Goal: Task Accomplishment & Management: Use online tool/utility

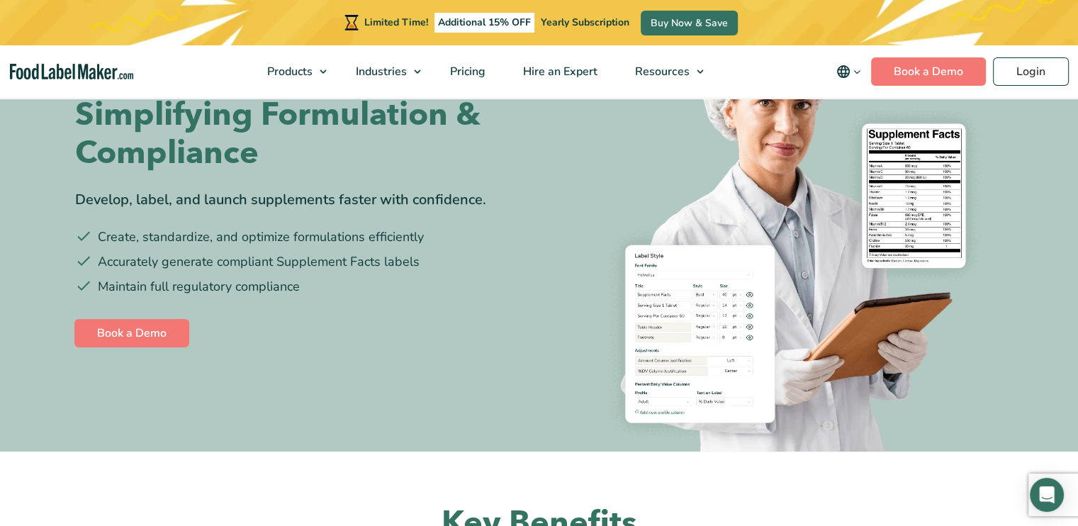
scroll to position [142, 0]
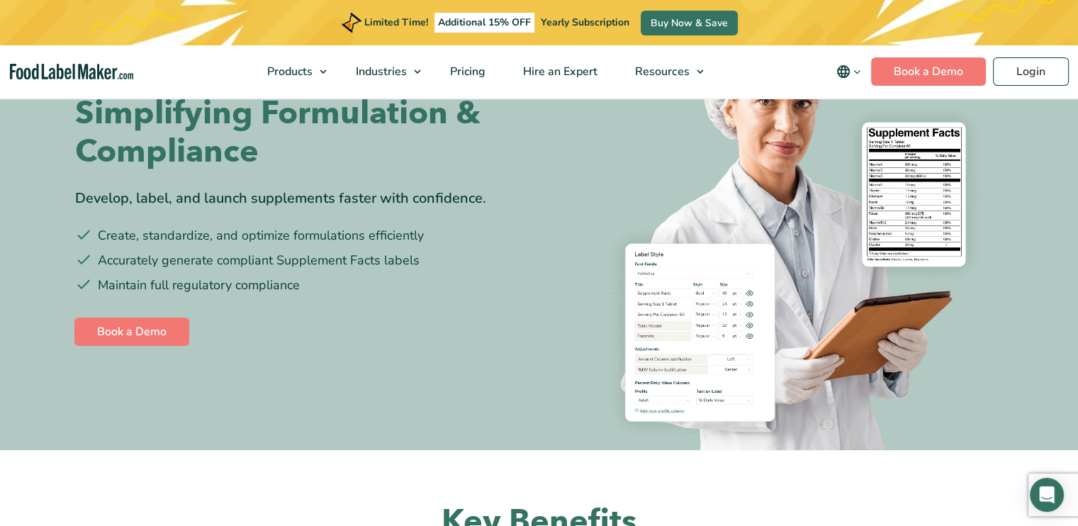
click at [927, 187] on img at bounding box center [777, 223] width 454 height 454
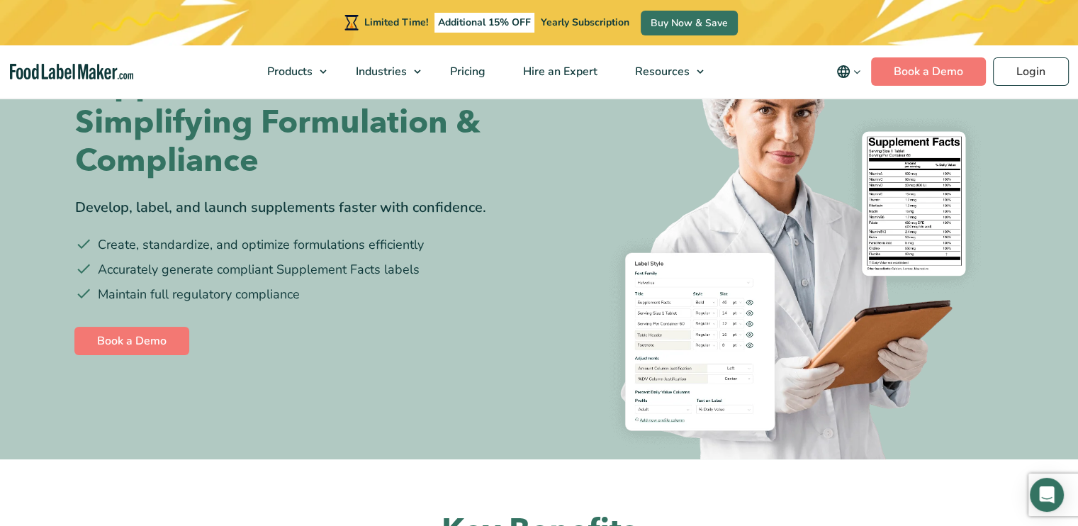
scroll to position [0, 0]
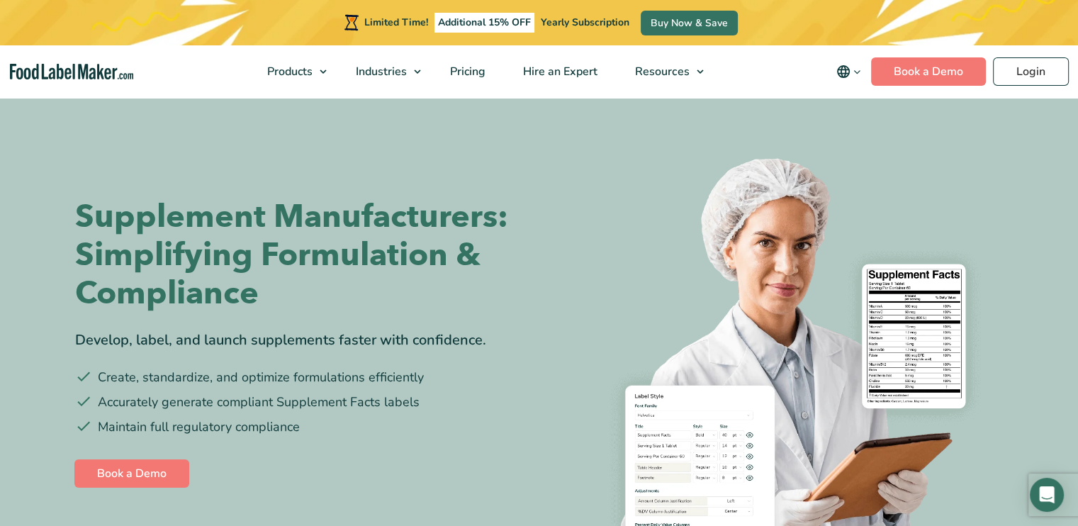
click at [861, 74] on icon "main navigation" at bounding box center [857, 72] width 11 height 11
click at [43, 67] on img "main navigation" at bounding box center [72, 72] width 124 height 16
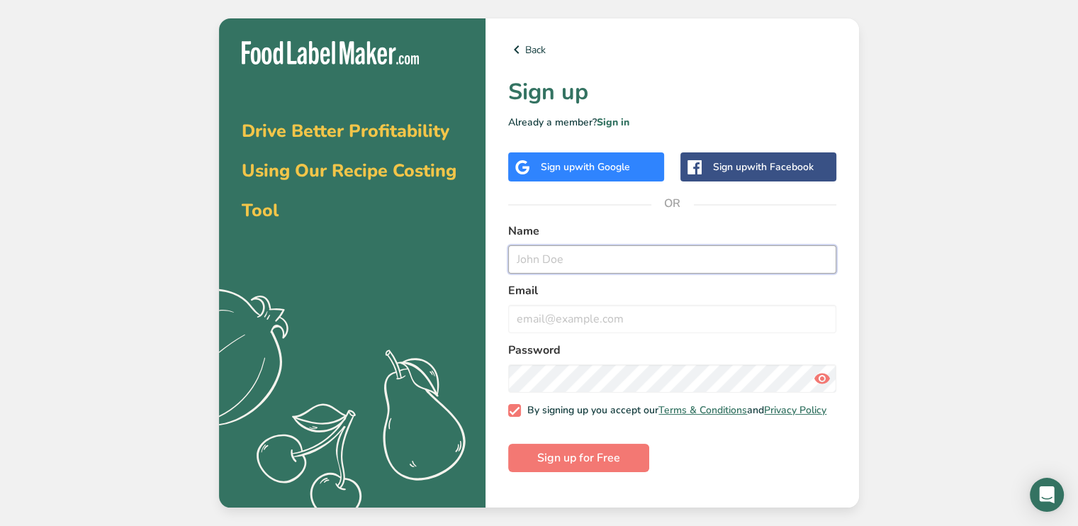
click at [560, 259] on input "text" at bounding box center [672, 259] width 328 height 28
type input "Ladey"
click at [577, 321] on input "email" at bounding box center [672, 319] width 328 height 28
type input "layoaddey24@gmail.com"
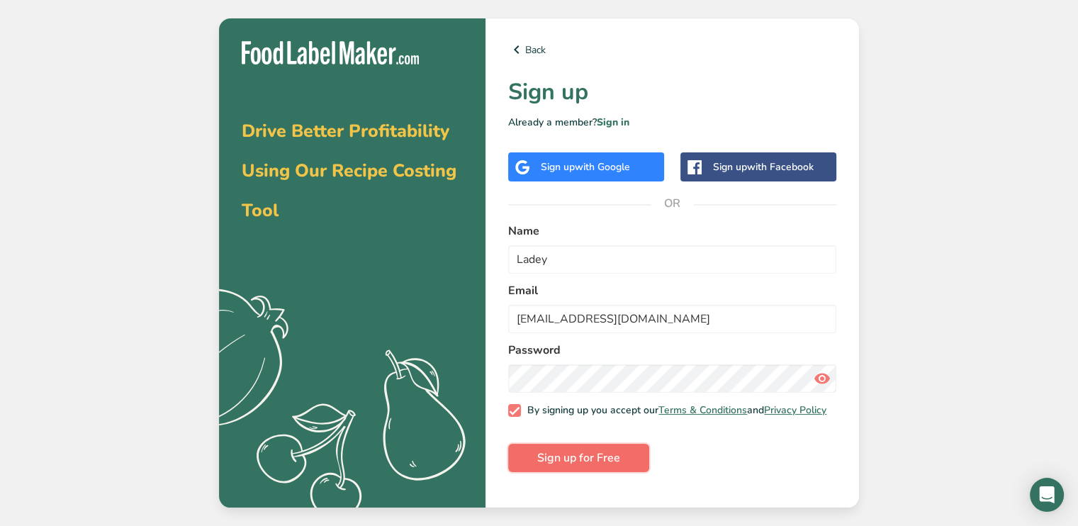
click at [585, 466] on span "Sign up for Free" at bounding box center [578, 457] width 83 height 17
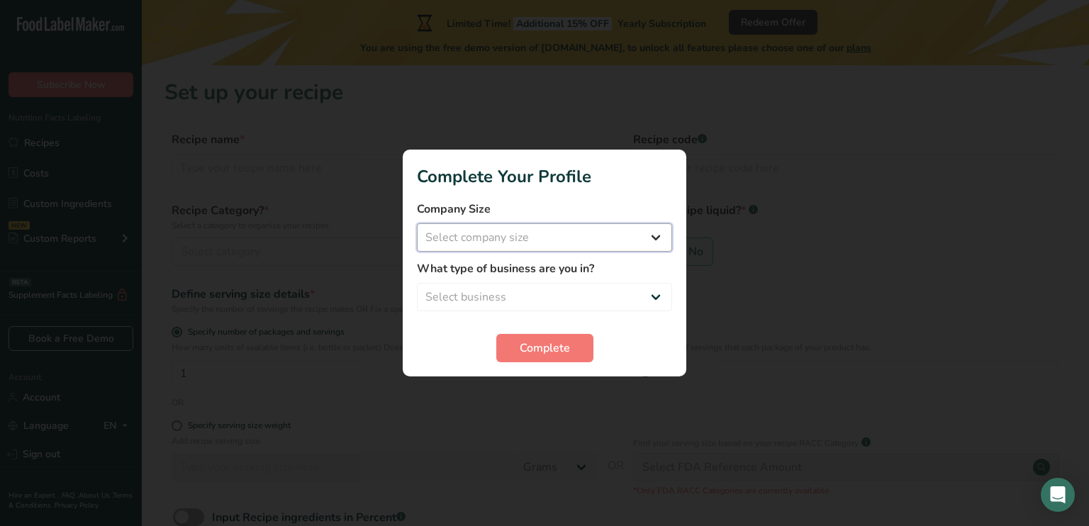
click at [581, 240] on select "Select company size Fewer than 10 Employees 10 to 50 Employees 51 to 500 Employ…" at bounding box center [544, 237] width 255 height 28
select select "1"
click at [417, 223] on select "Select company size Fewer than 10 Employees 10 to 50 Employees 51 to 500 Employ…" at bounding box center [544, 237] width 255 height 28
click at [533, 310] on select "Select business Packaged Food Manufacturer Restaurant & Cafe Bakery Meal Plans …" at bounding box center [544, 297] width 255 height 28
select select "8"
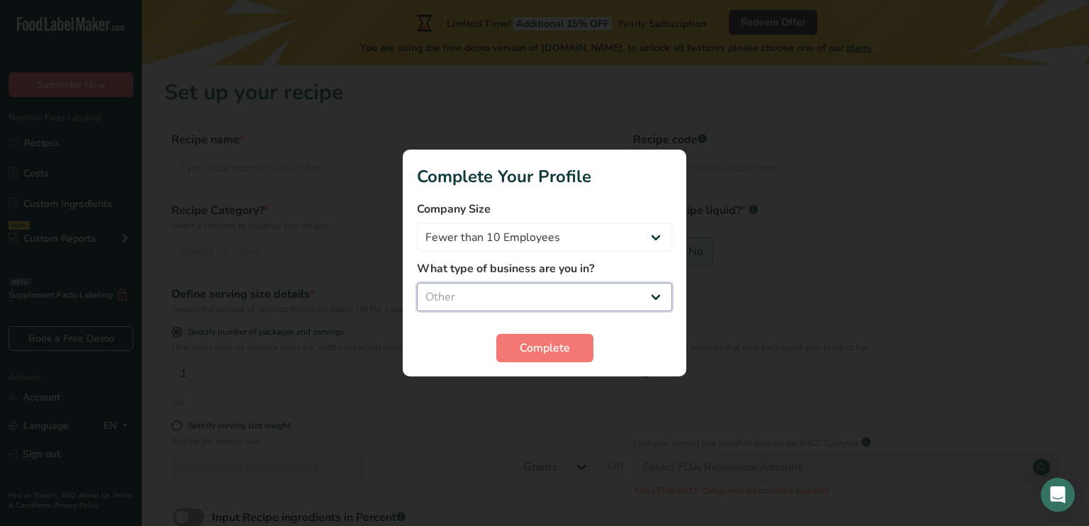
click at [417, 283] on select "Select business Packaged Food Manufacturer Restaurant & Cafe Bakery Meal Plans …" at bounding box center [544, 297] width 255 height 28
click at [533, 361] on button "Complete" at bounding box center [544, 348] width 97 height 28
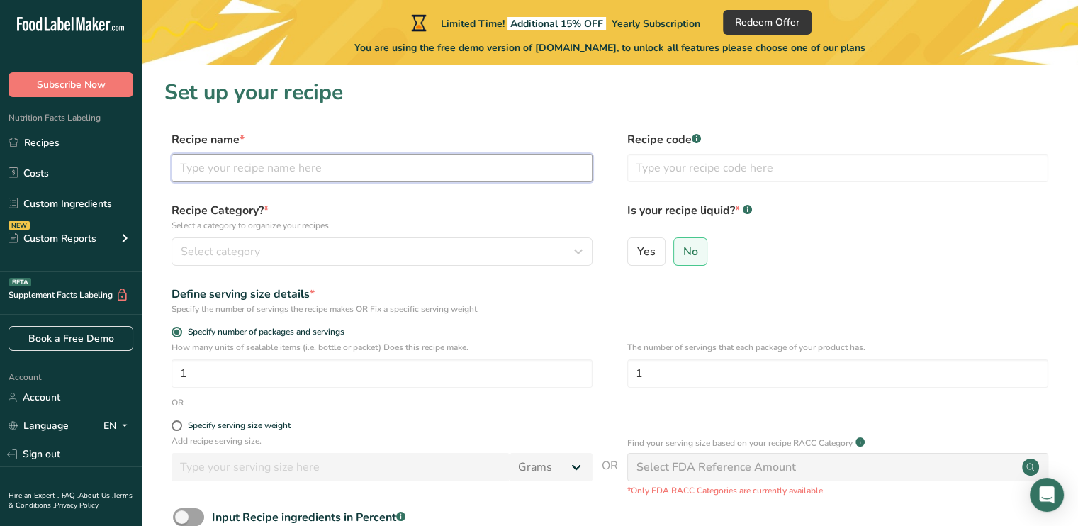
click at [269, 157] on input "text" at bounding box center [382, 168] width 421 height 28
type input "Achi powder"
click at [354, 252] on div "Select category" at bounding box center [378, 251] width 394 height 17
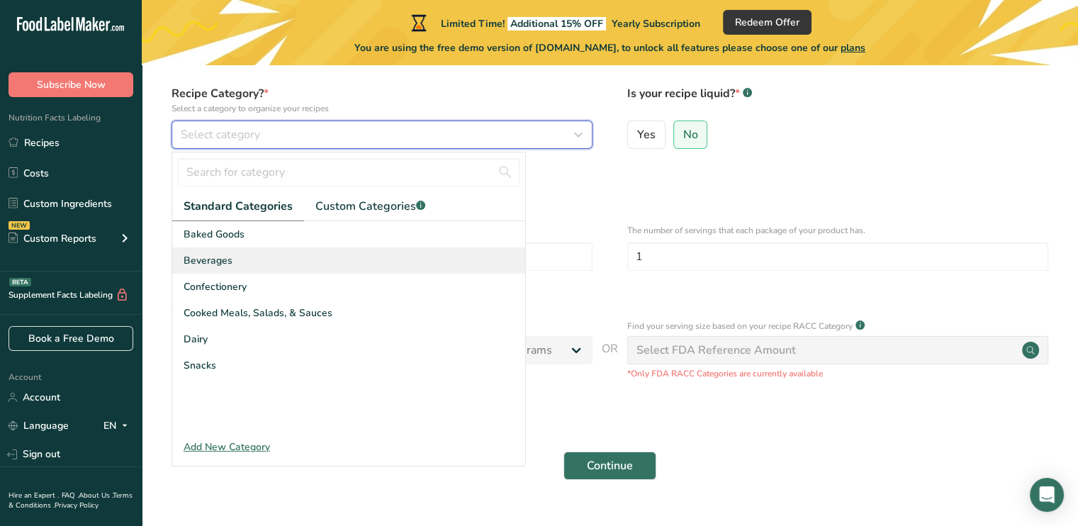
scroll to position [142, 0]
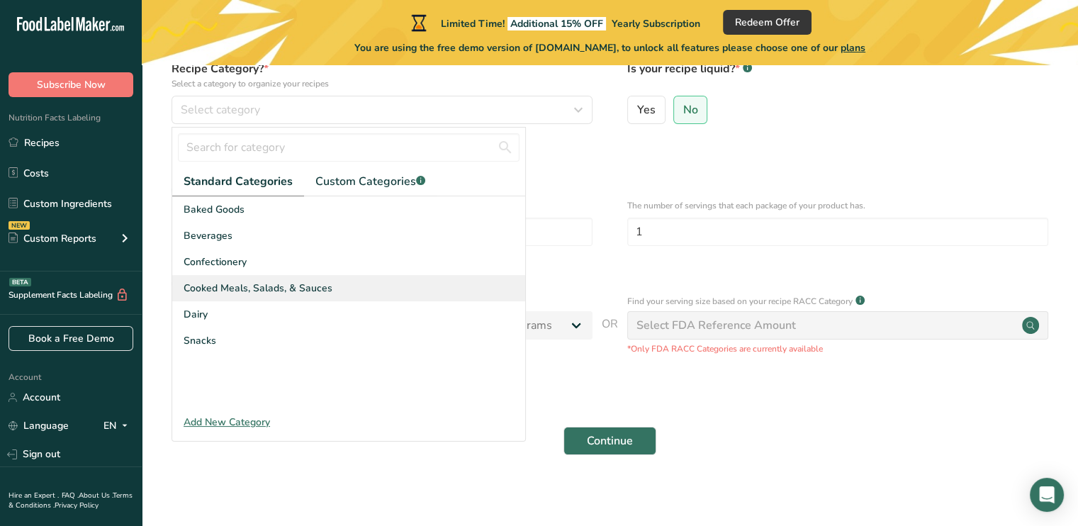
click at [277, 291] on span "Cooked Meals, Salads, & Sauces" at bounding box center [258, 288] width 149 height 15
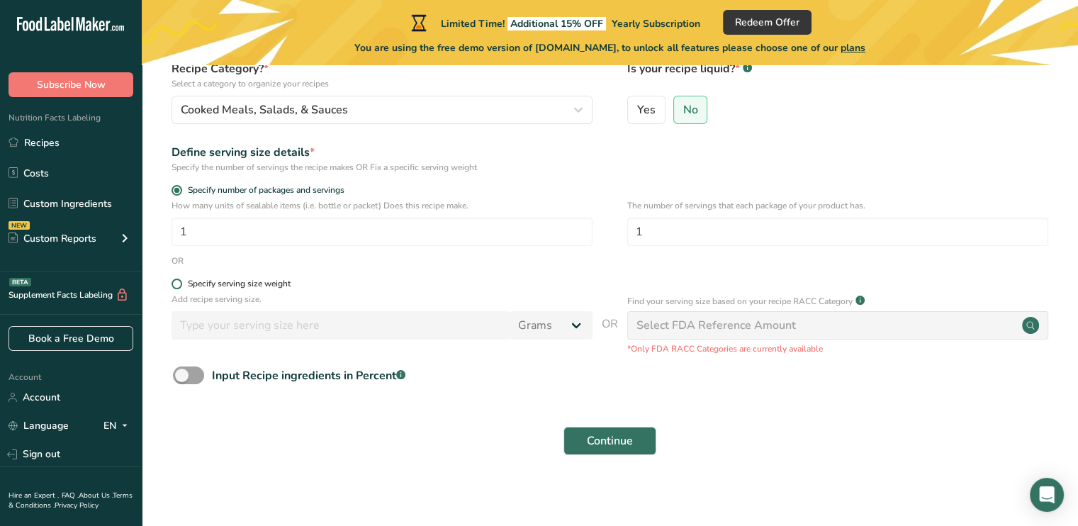
click at [181, 279] on label "Specify serving size weight" at bounding box center [382, 284] width 421 height 11
click at [181, 279] on input "Specify serving size weight" at bounding box center [176, 283] width 9 height 9
radio input "true"
radio input "false"
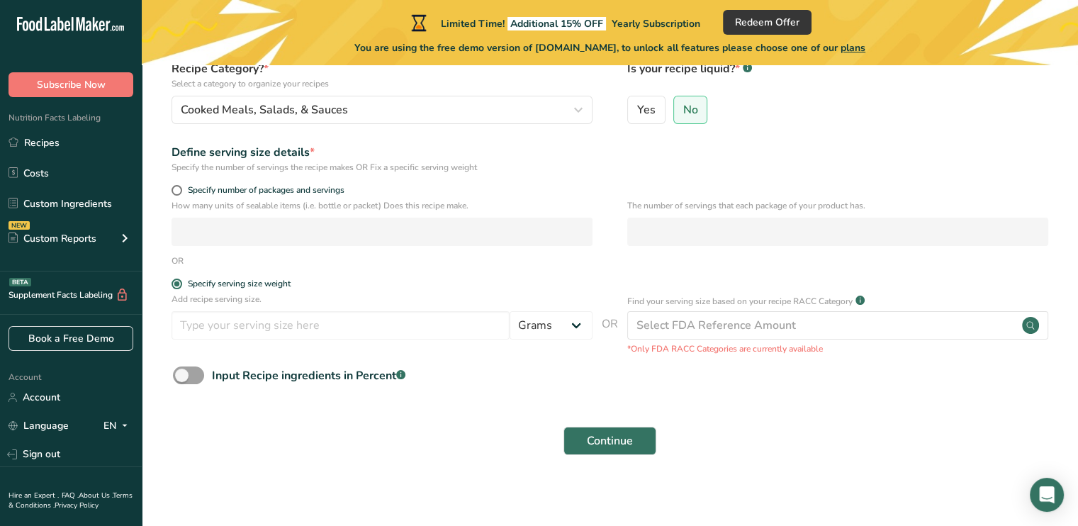
click at [176, 277] on form "Recipe name * Achi powder Recipe code .a-a{fill:#347362;}.b-a{fill:#fff;} Recip…" at bounding box center [609, 226] width 891 height 474
click at [179, 189] on span at bounding box center [177, 190] width 11 height 11
click at [179, 189] on input "Specify number of packages and servings" at bounding box center [176, 190] width 9 height 9
radio input "true"
radio input "false"
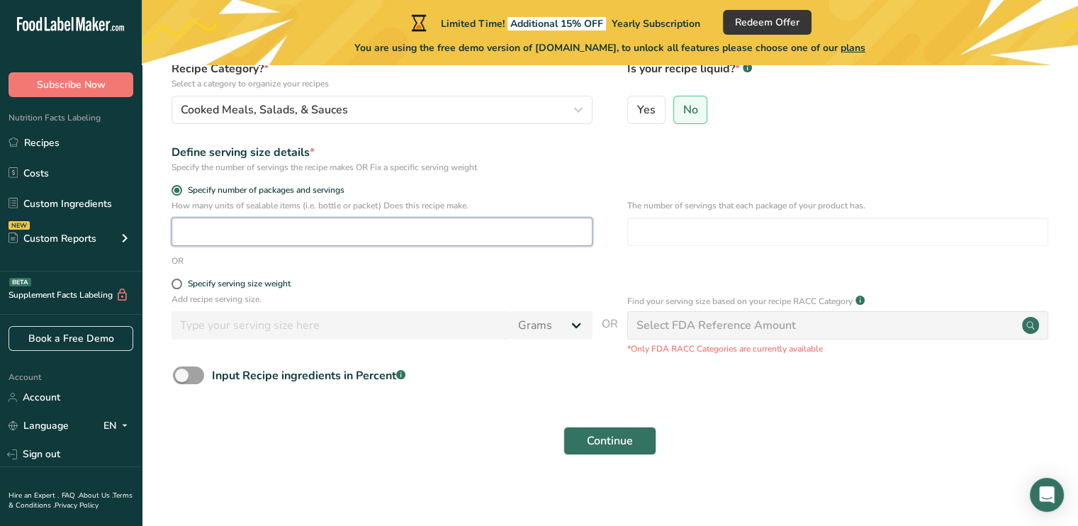
click at [201, 228] on input "number" at bounding box center [382, 232] width 421 height 28
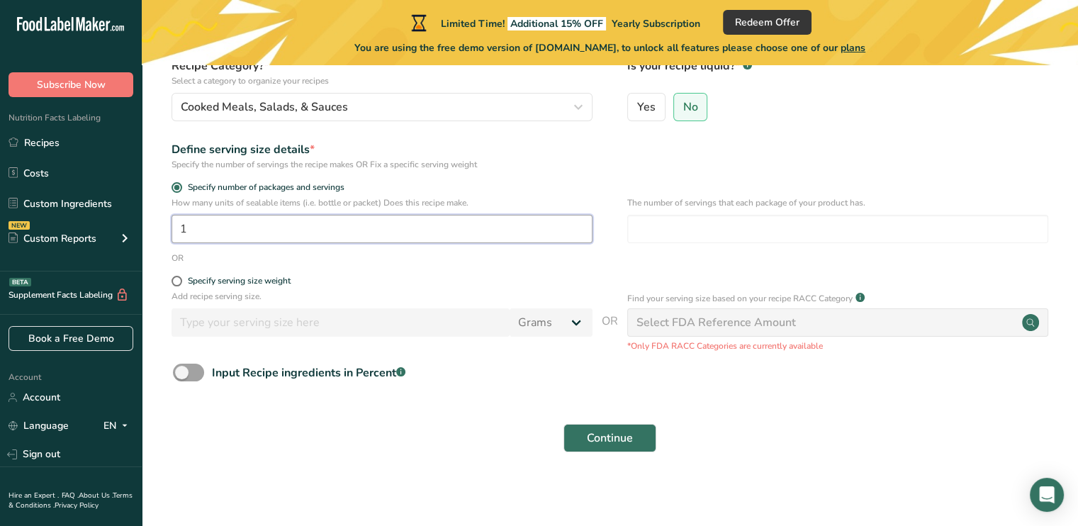
scroll to position [147, 0]
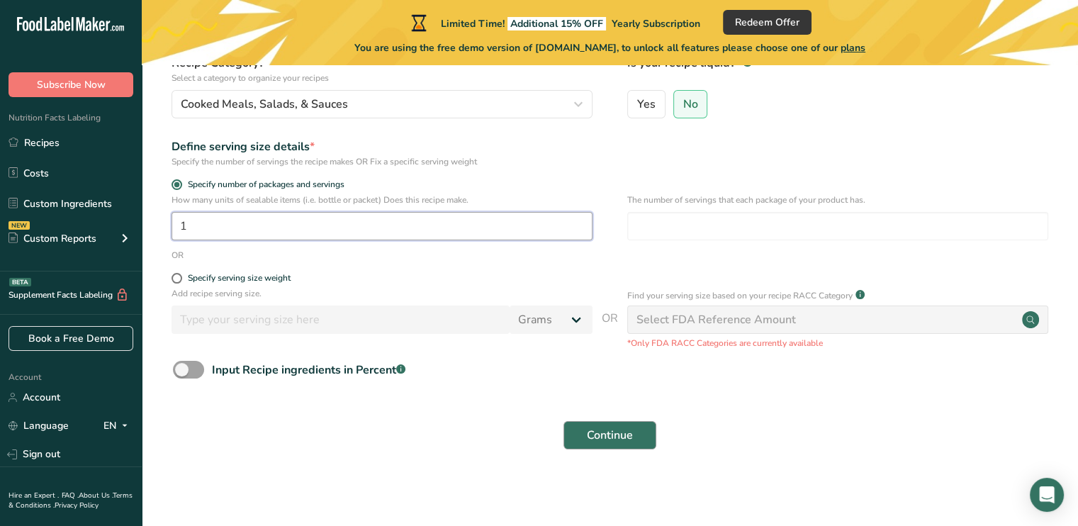
type input "1"
click at [617, 432] on span "Continue" at bounding box center [610, 435] width 46 height 17
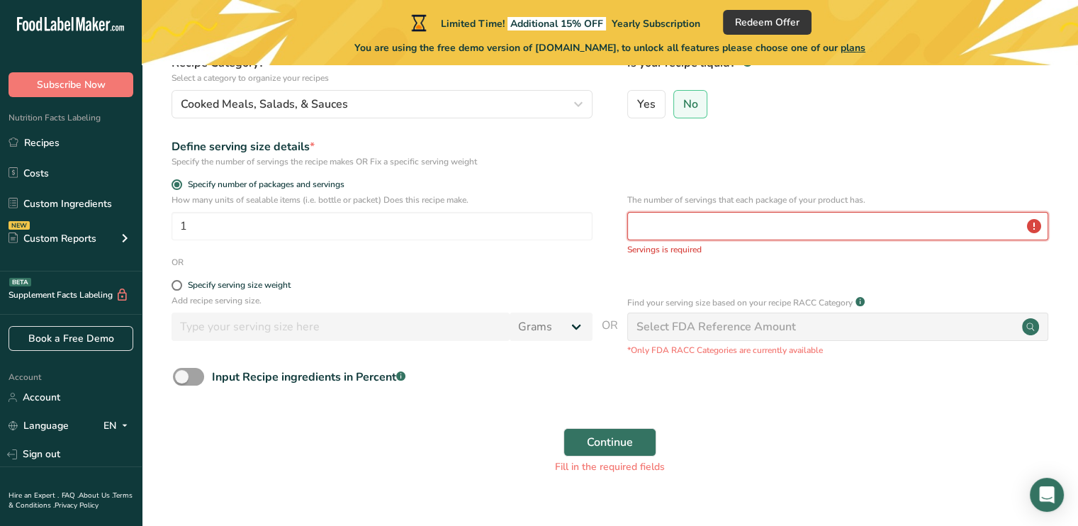
click at [685, 237] on input "number" at bounding box center [837, 226] width 421 height 28
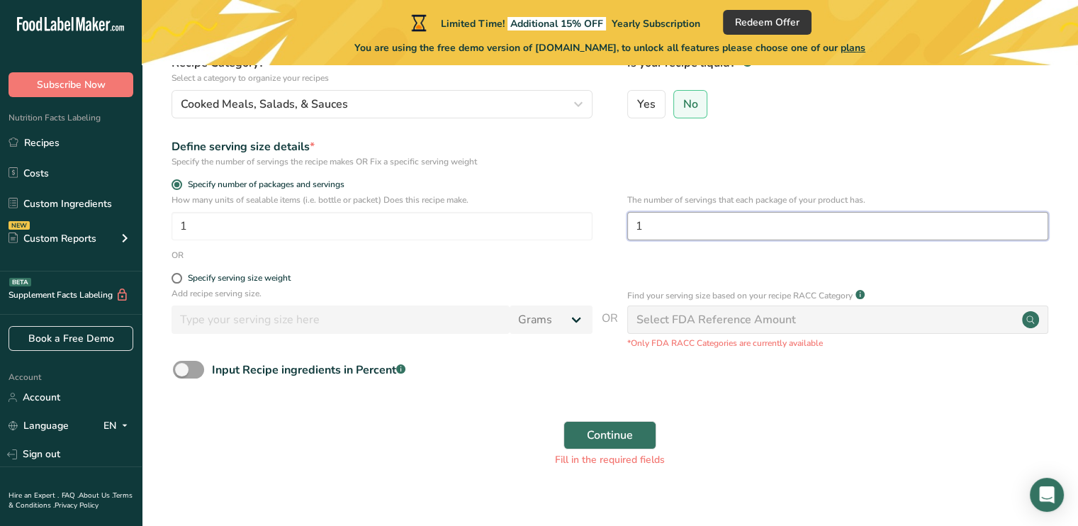
type input "1"
click at [600, 436] on span "Continue" at bounding box center [610, 435] width 46 height 17
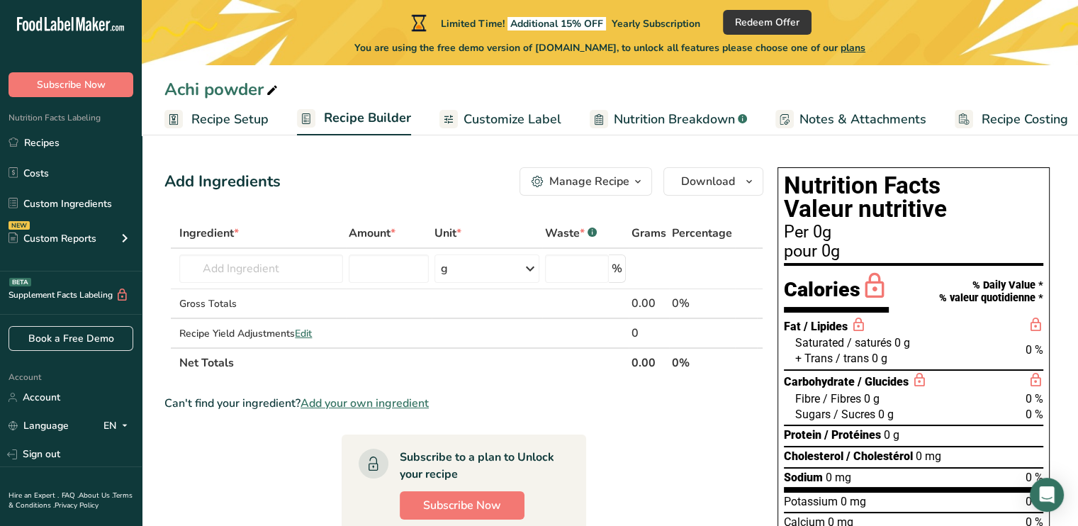
click at [833, 324] on span "/ Lipides" at bounding box center [826, 326] width 44 height 13
click at [841, 341] on span "Saturated" at bounding box center [819, 342] width 49 height 13
click at [1029, 350] on span "0 %" at bounding box center [1035, 349] width 18 height 13
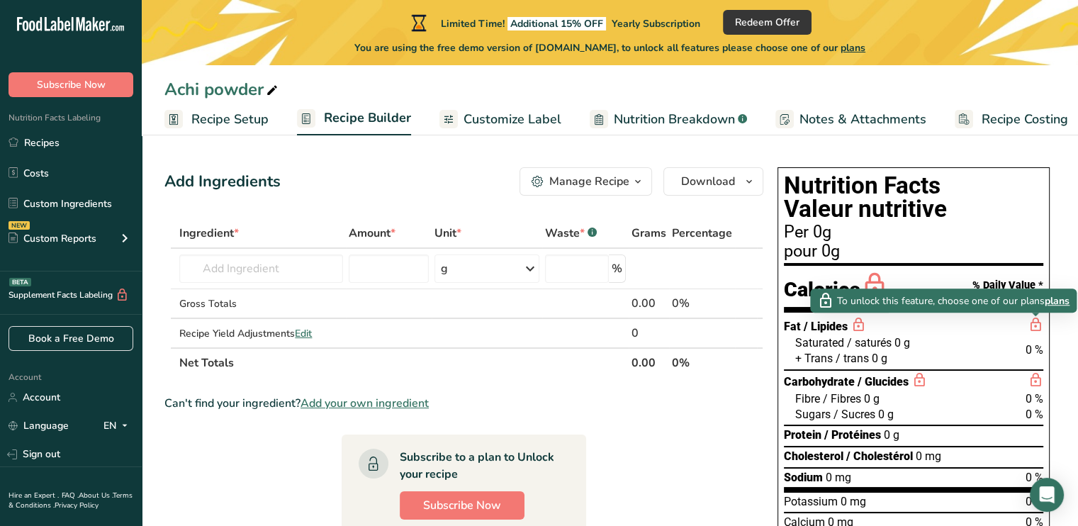
click at [1035, 323] on icon at bounding box center [1036, 325] width 16 height 18
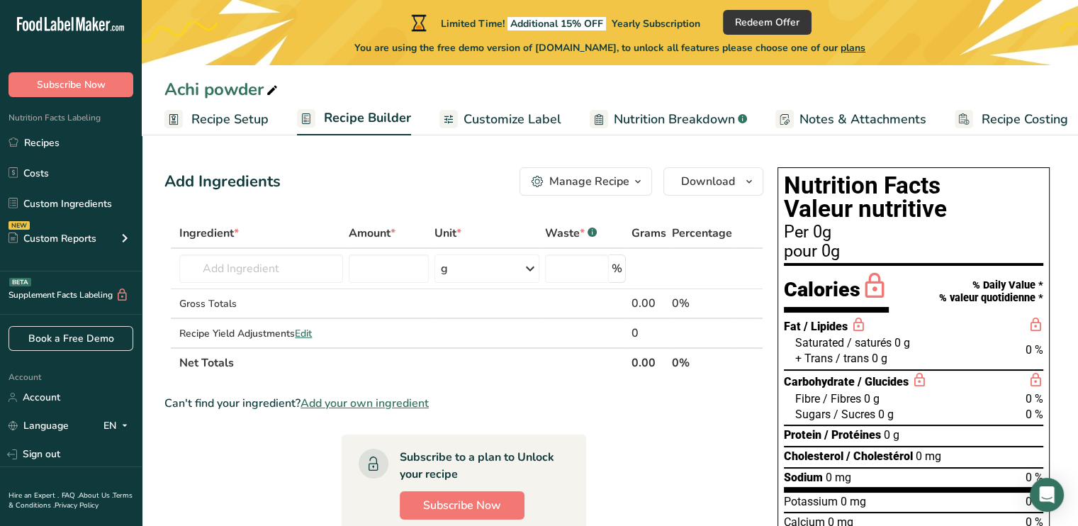
click at [798, 271] on div "Calories" at bounding box center [836, 291] width 105 height 41
click at [803, 174] on h1 "Nutrition Facts Valeur nutritive" at bounding box center [913, 197] width 259 height 47
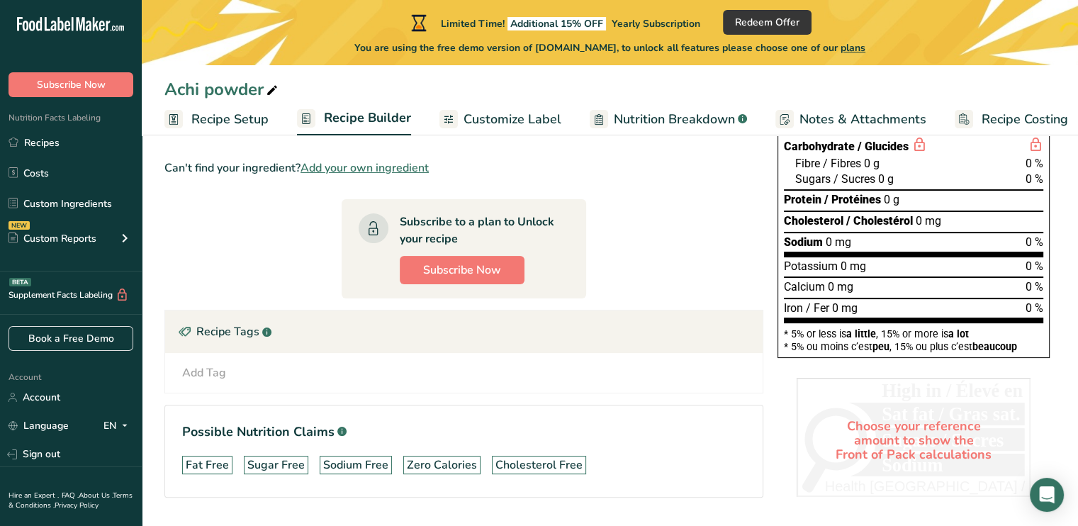
scroll to position [202, 0]
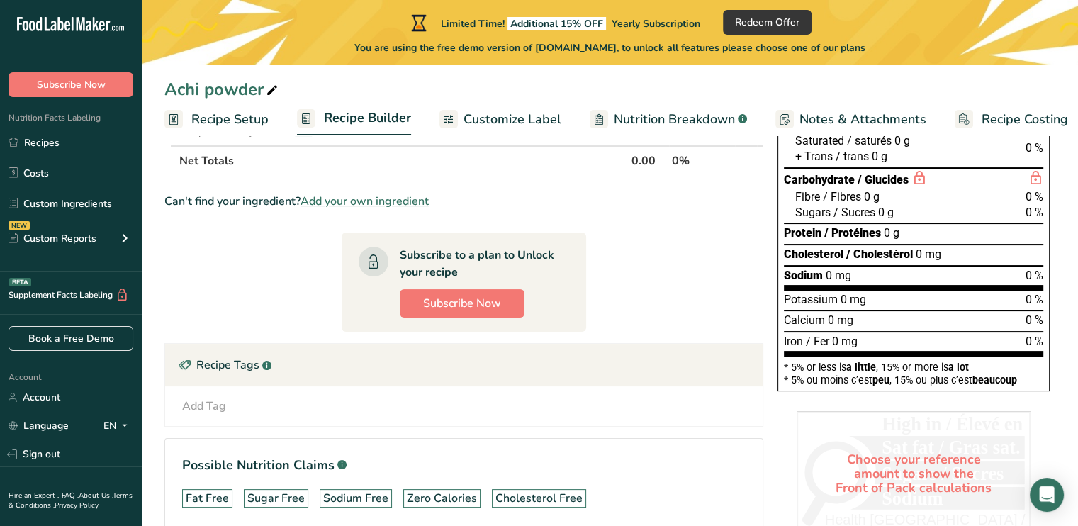
click at [686, 117] on span "Nutrition Breakdown" at bounding box center [674, 119] width 121 height 19
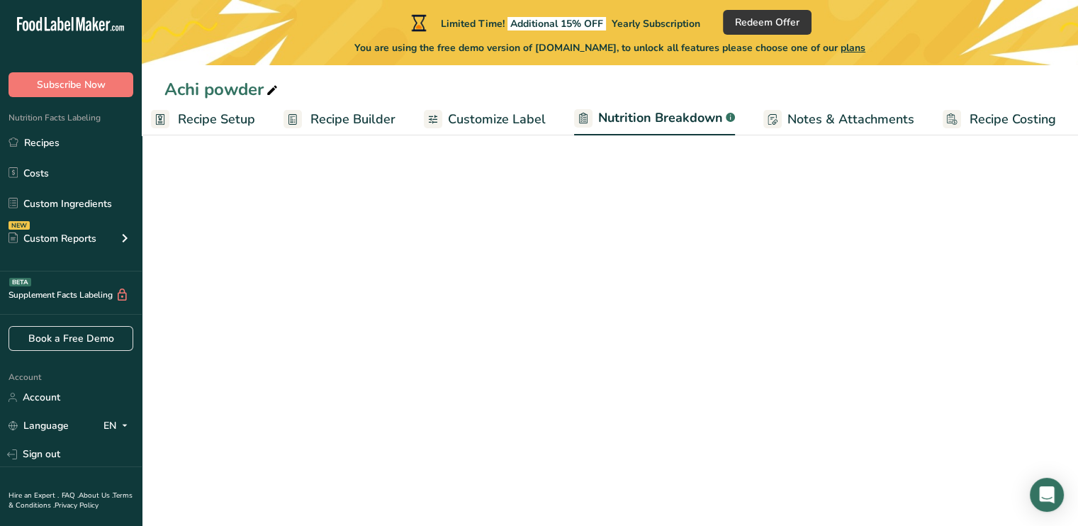
select select "Calories"
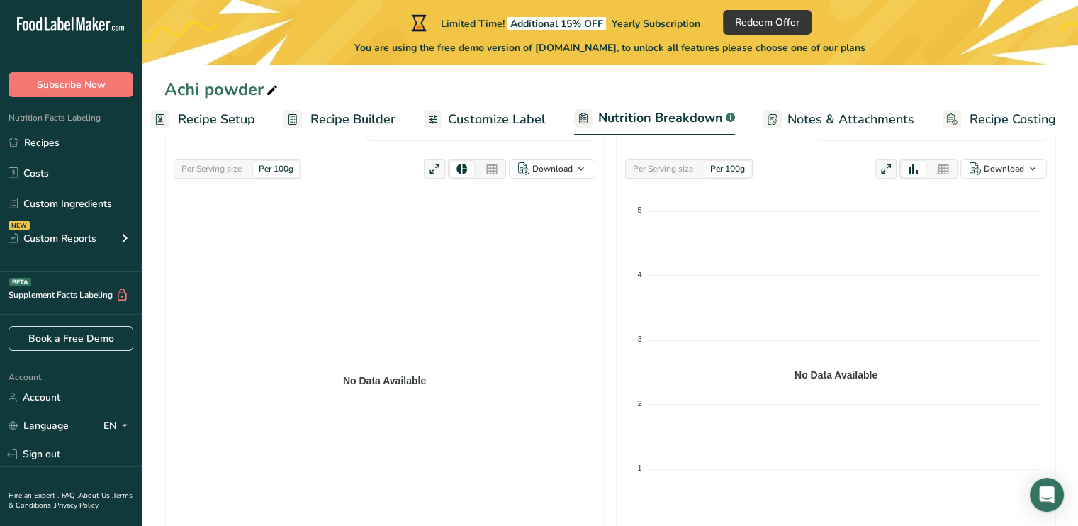
scroll to position [0, 0]
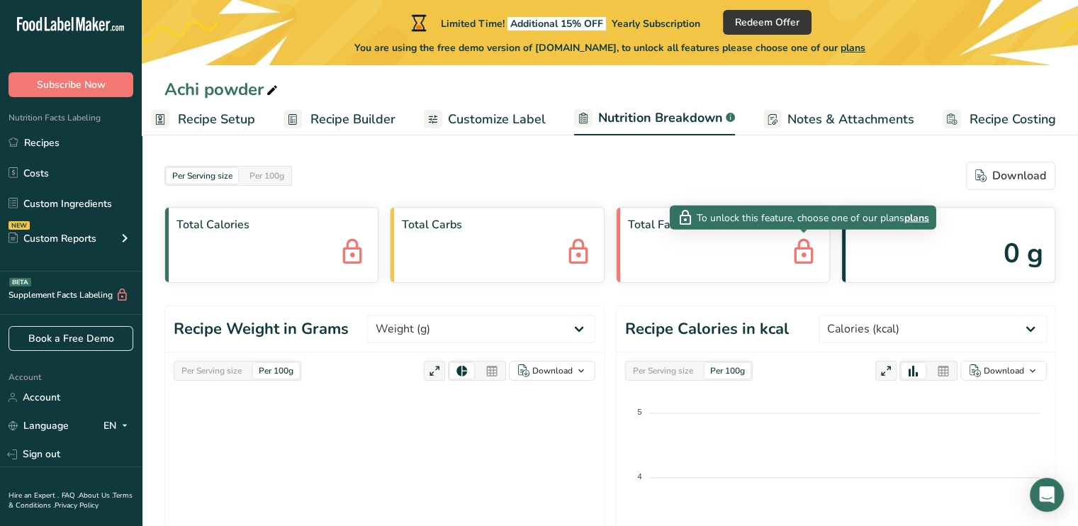
click at [804, 259] on icon at bounding box center [804, 253] width 28 height 38
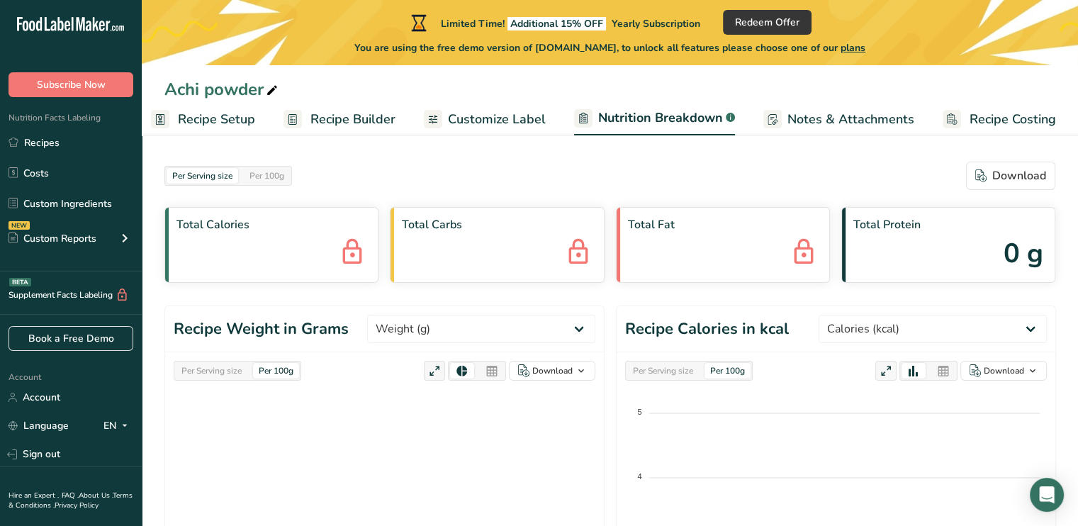
click at [485, 113] on span "Customize Label" at bounding box center [497, 119] width 98 height 19
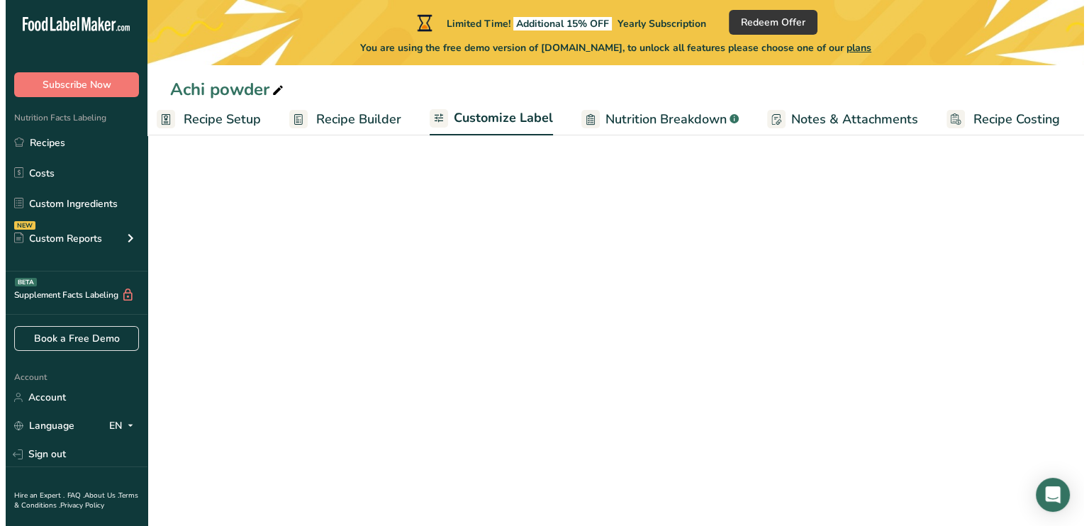
scroll to position [0, 12]
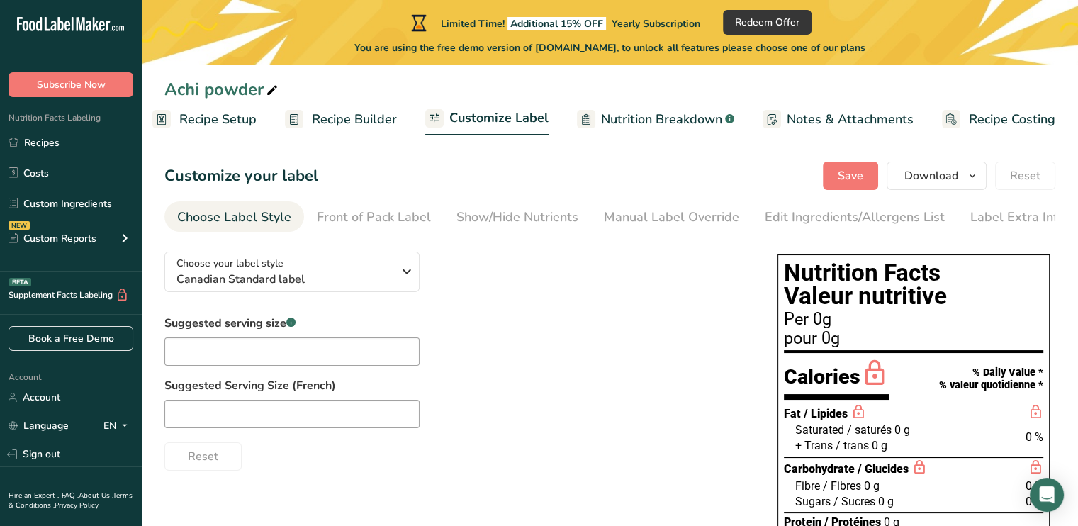
click at [337, 105] on link "Recipe Builder" at bounding box center [341, 119] width 112 height 32
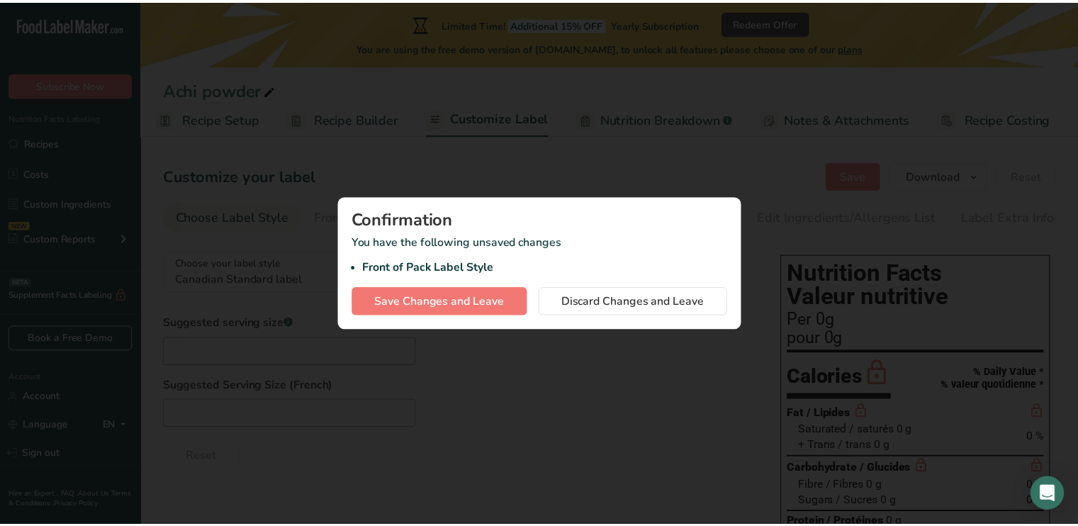
scroll to position [0, 1]
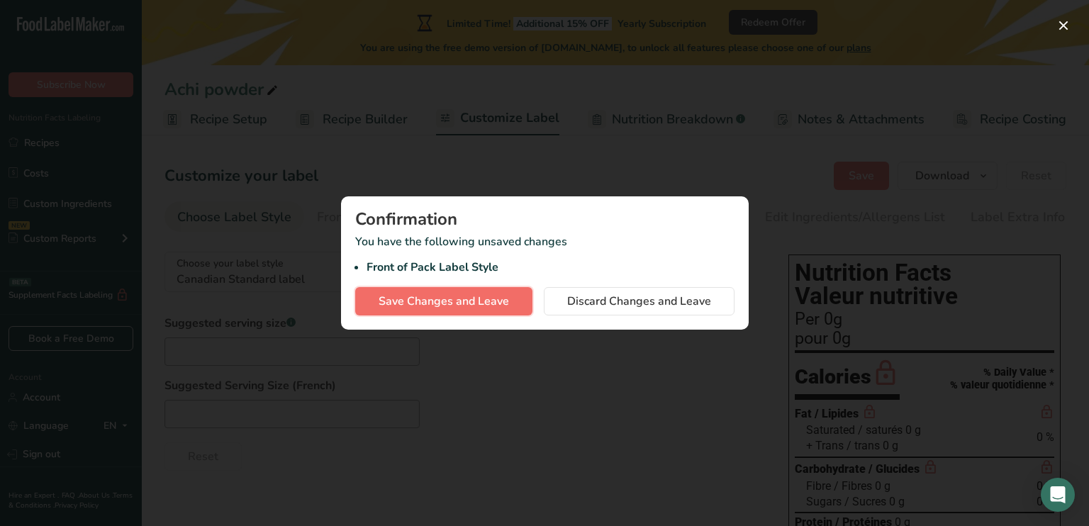
click at [491, 298] on span "Save Changes and Leave" at bounding box center [443, 301] width 130 height 17
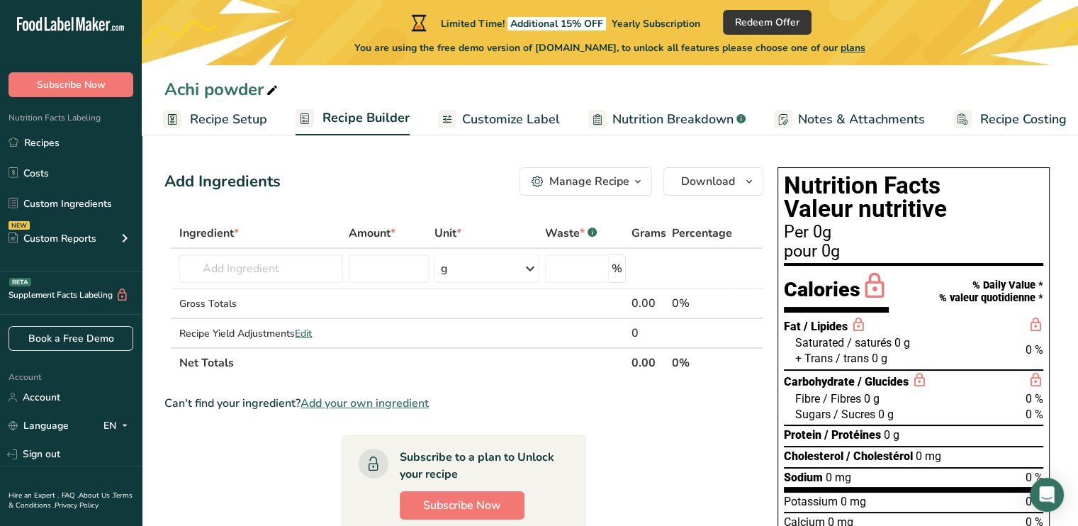
click at [201, 123] on span "Recipe Setup" at bounding box center [228, 119] width 77 height 19
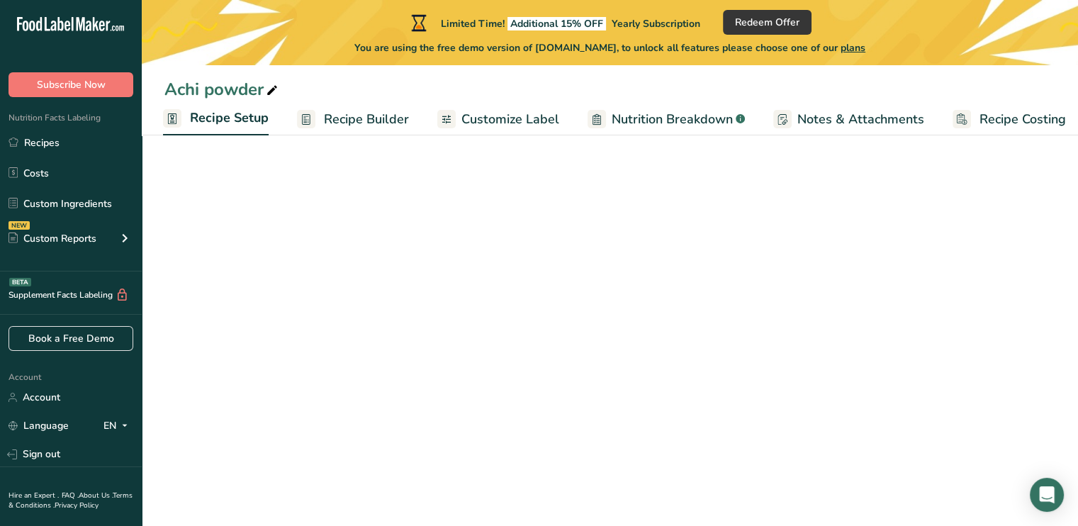
scroll to position [0, 5]
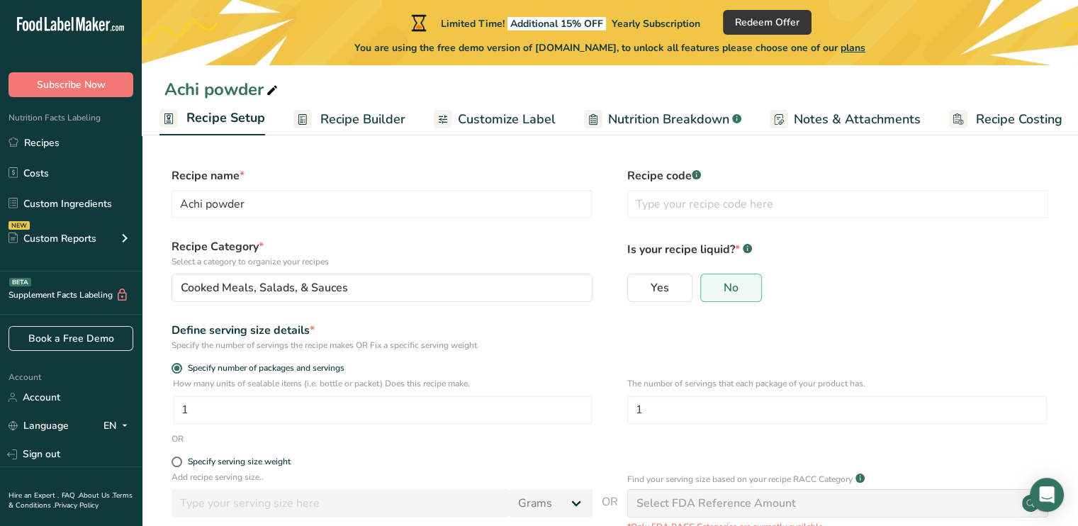
click at [346, 129] on link "Recipe Builder" at bounding box center [349, 119] width 112 height 32
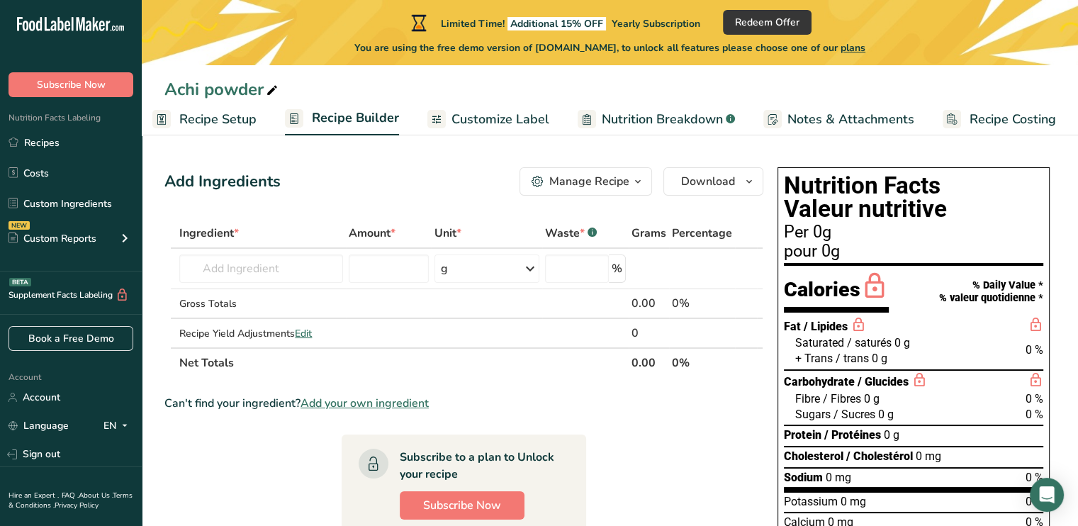
click at [461, 114] on span "Customize Label" at bounding box center [500, 119] width 98 height 19
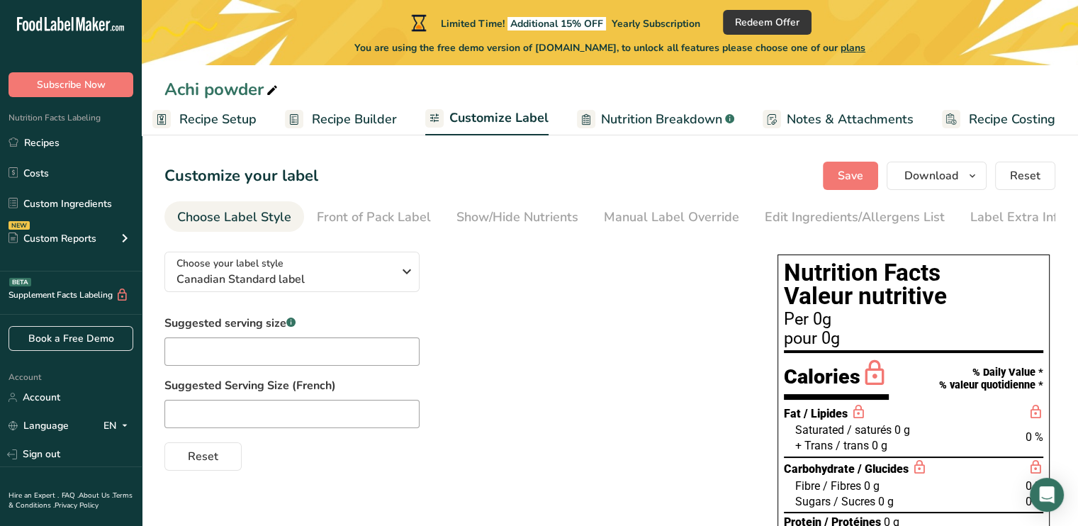
click at [669, 120] on span "Nutrition Breakdown" at bounding box center [661, 119] width 121 height 19
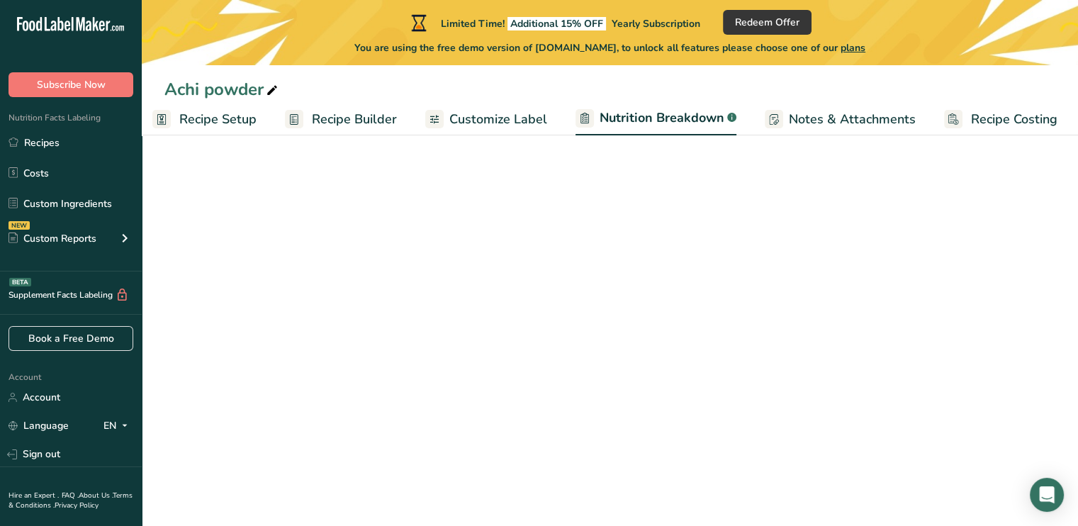
scroll to position [0, 13]
select select "Calories"
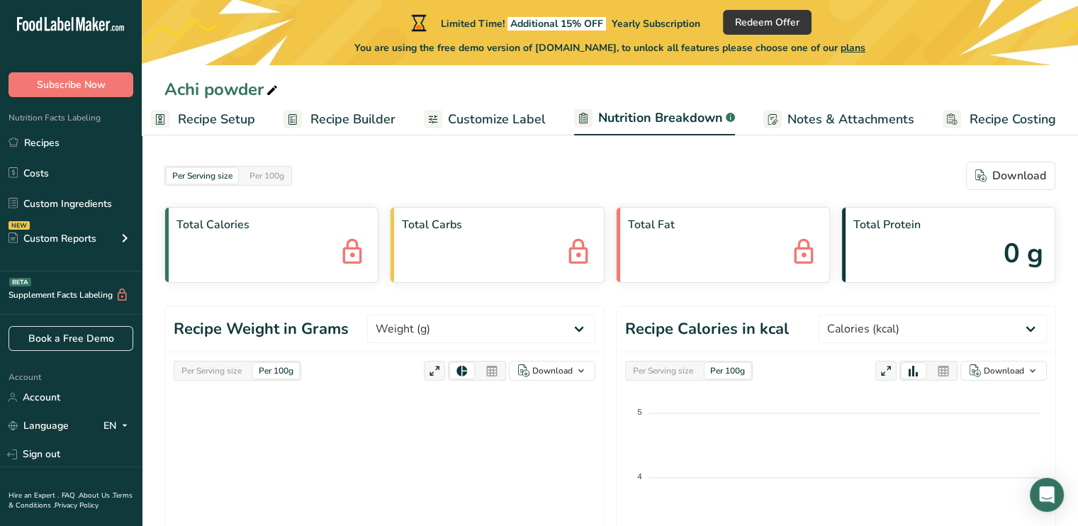
click at [855, 118] on span "Notes & Attachments" at bounding box center [850, 119] width 127 height 19
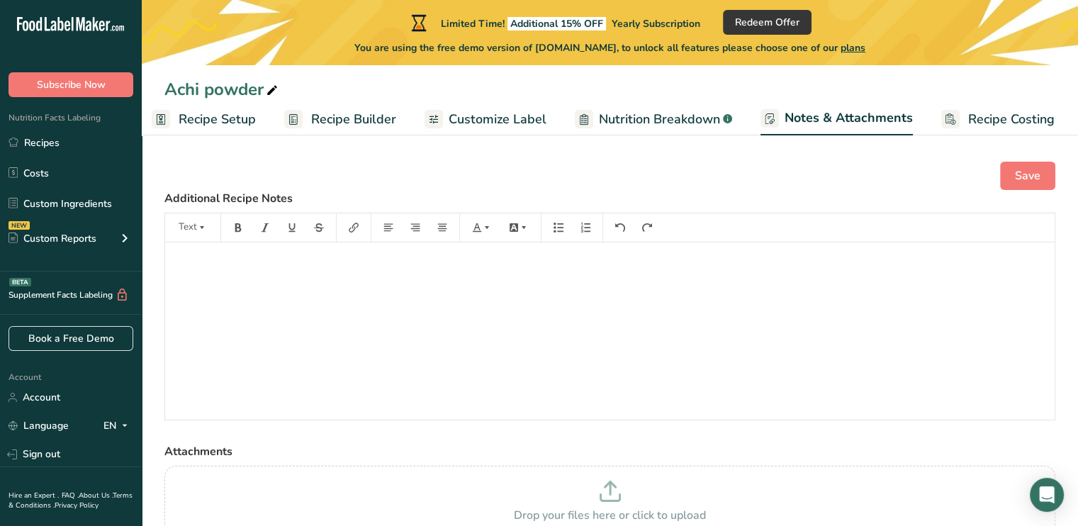
click at [1028, 120] on span "Recipe Costing" at bounding box center [1011, 119] width 86 height 19
